Goal: Transaction & Acquisition: Book appointment/travel/reservation

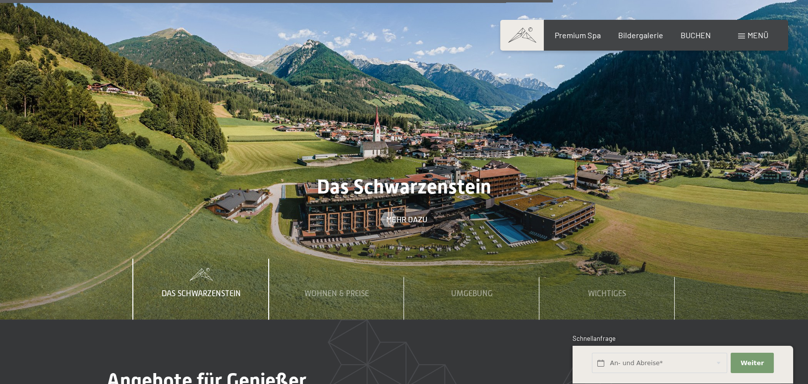
scroll to position [3172, 0]
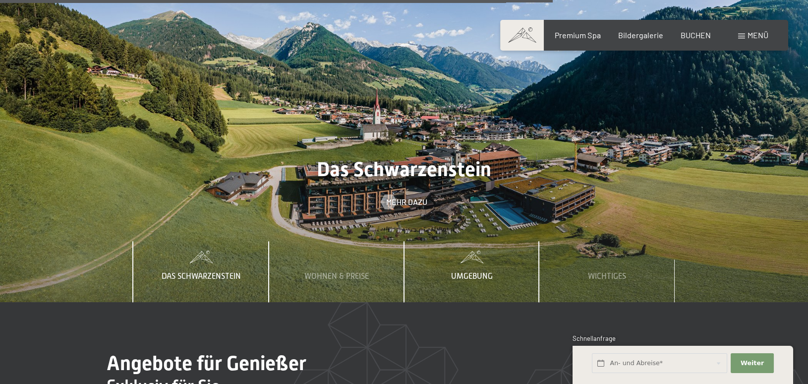
click at [460, 272] on span "Umgebung" at bounding box center [472, 276] width 42 height 9
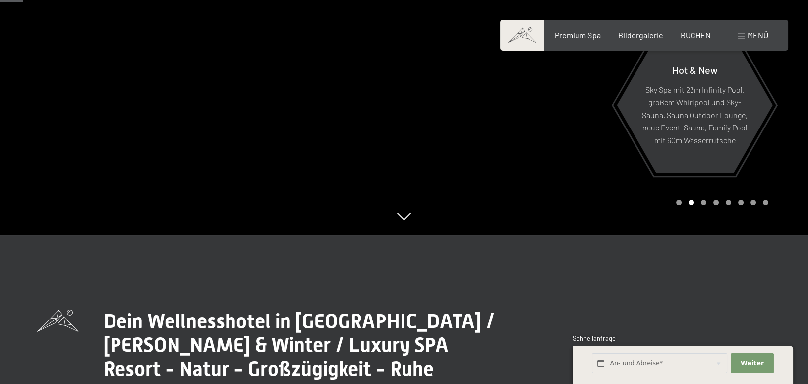
scroll to position [0, 0]
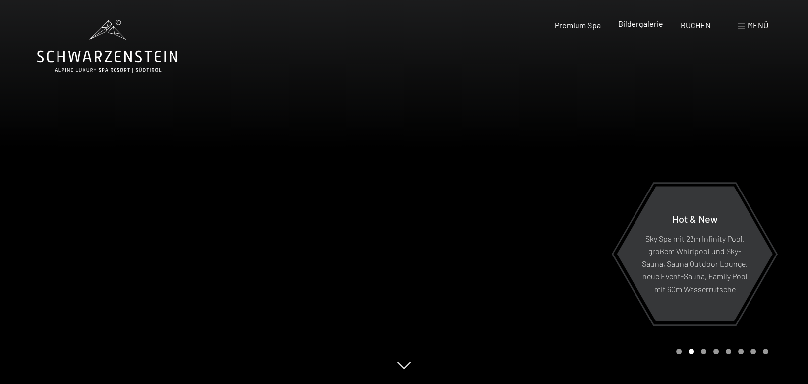
click at [641, 22] on span "Bildergalerie" at bounding box center [640, 23] width 45 height 9
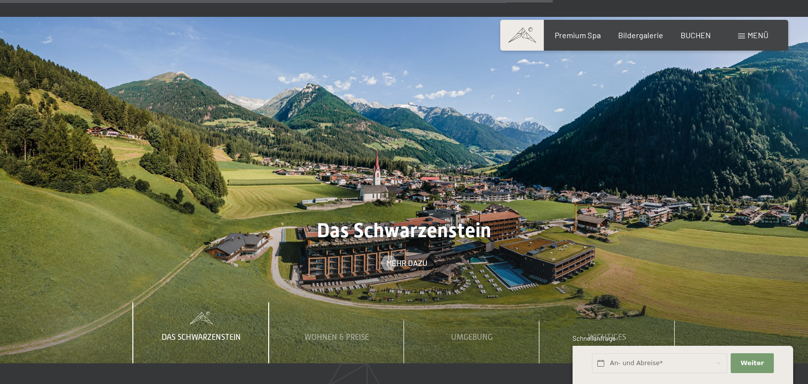
scroll to position [3172, 0]
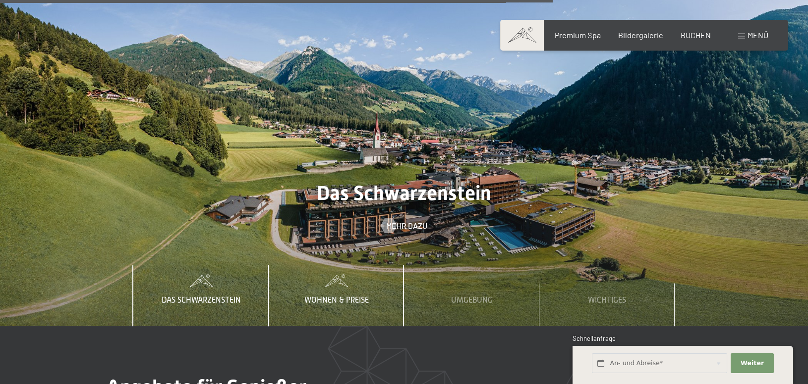
click at [325, 295] on span "Wohnen & Preise" at bounding box center [336, 299] width 64 height 9
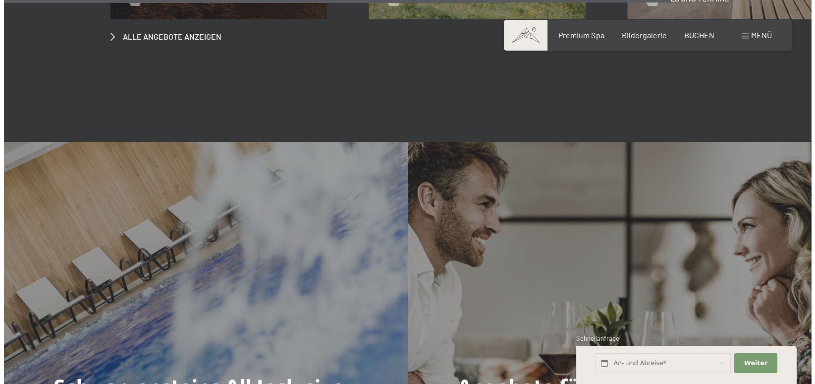
scroll to position [4064, 0]
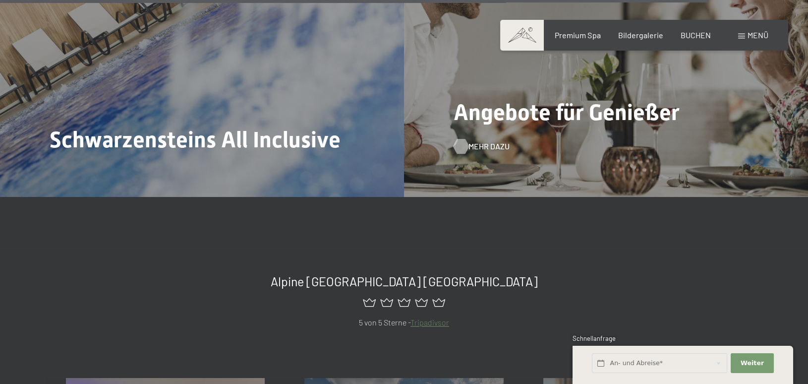
click at [482, 141] on span "Mehr dazu" at bounding box center [488, 146] width 41 height 11
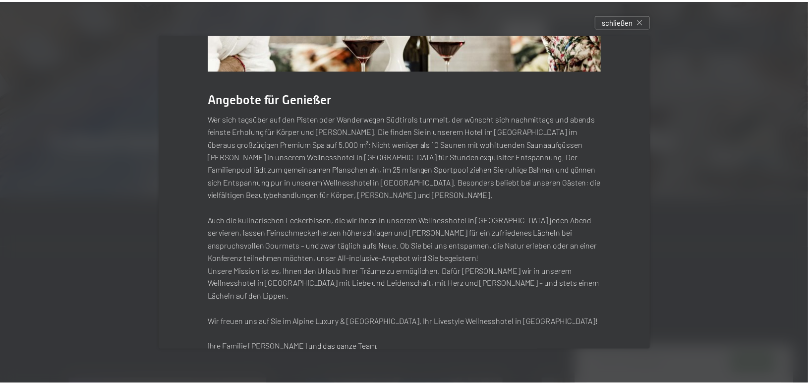
scroll to position [0, 0]
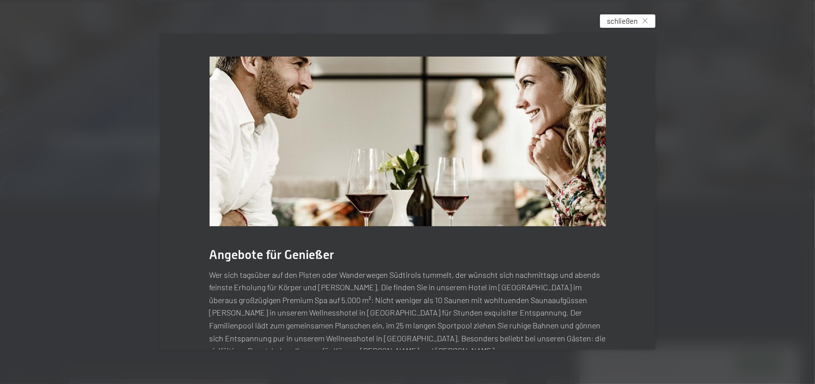
click at [638, 20] on span "schließen" at bounding box center [623, 21] width 31 height 10
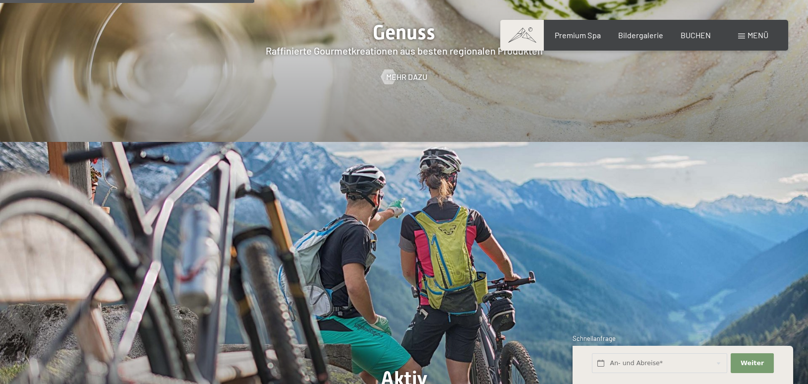
scroll to position [1437, 0]
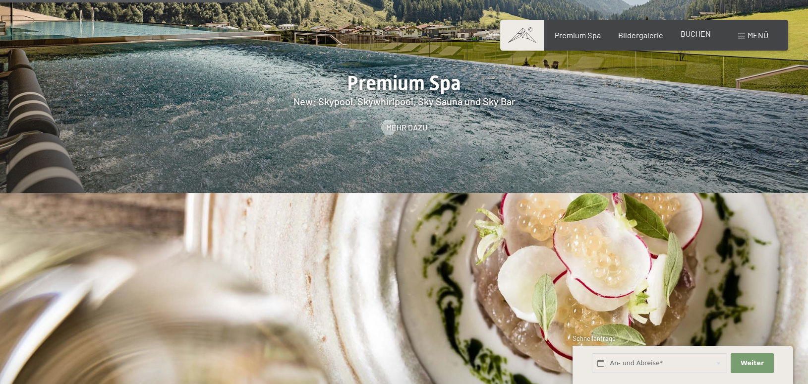
click at [699, 32] on span "BUCHEN" at bounding box center [696, 33] width 30 height 9
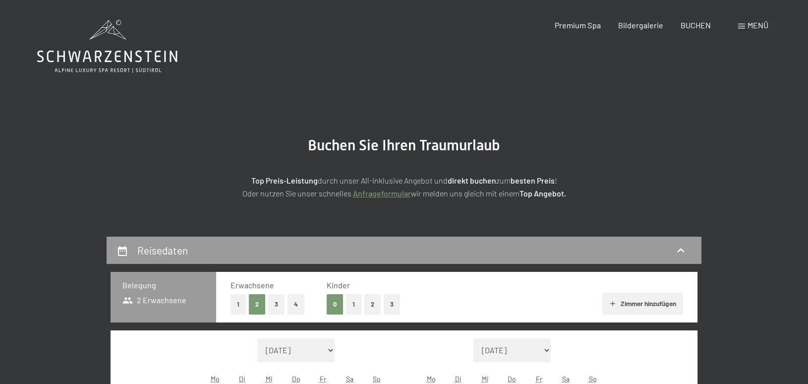
scroll to position [248, 0]
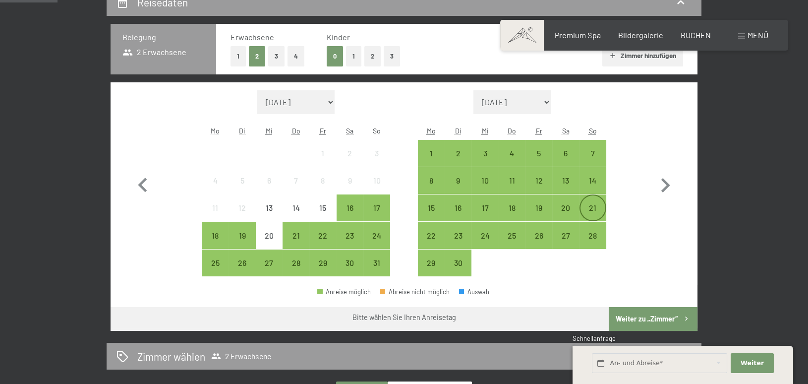
click at [592, 205] on div "21" at bounding box center [592, 216] width 25 height 25
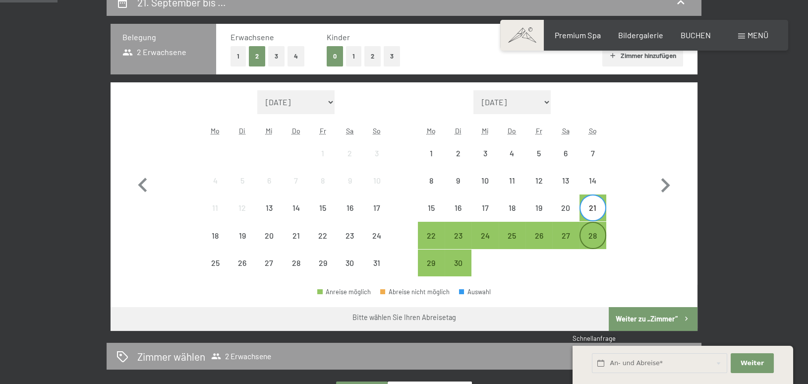
click at [590, 234] on div "28" at bounding box center [592, 243] width 25 height 25
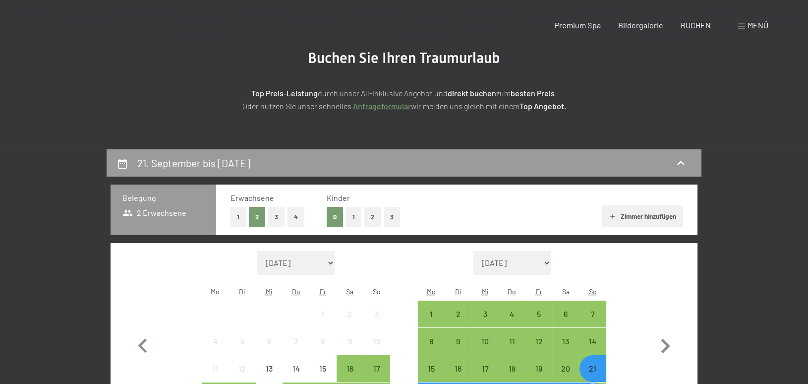
scroll to position [0, 0]
